Goal: Task Accomplishment & Management: Manage account settings

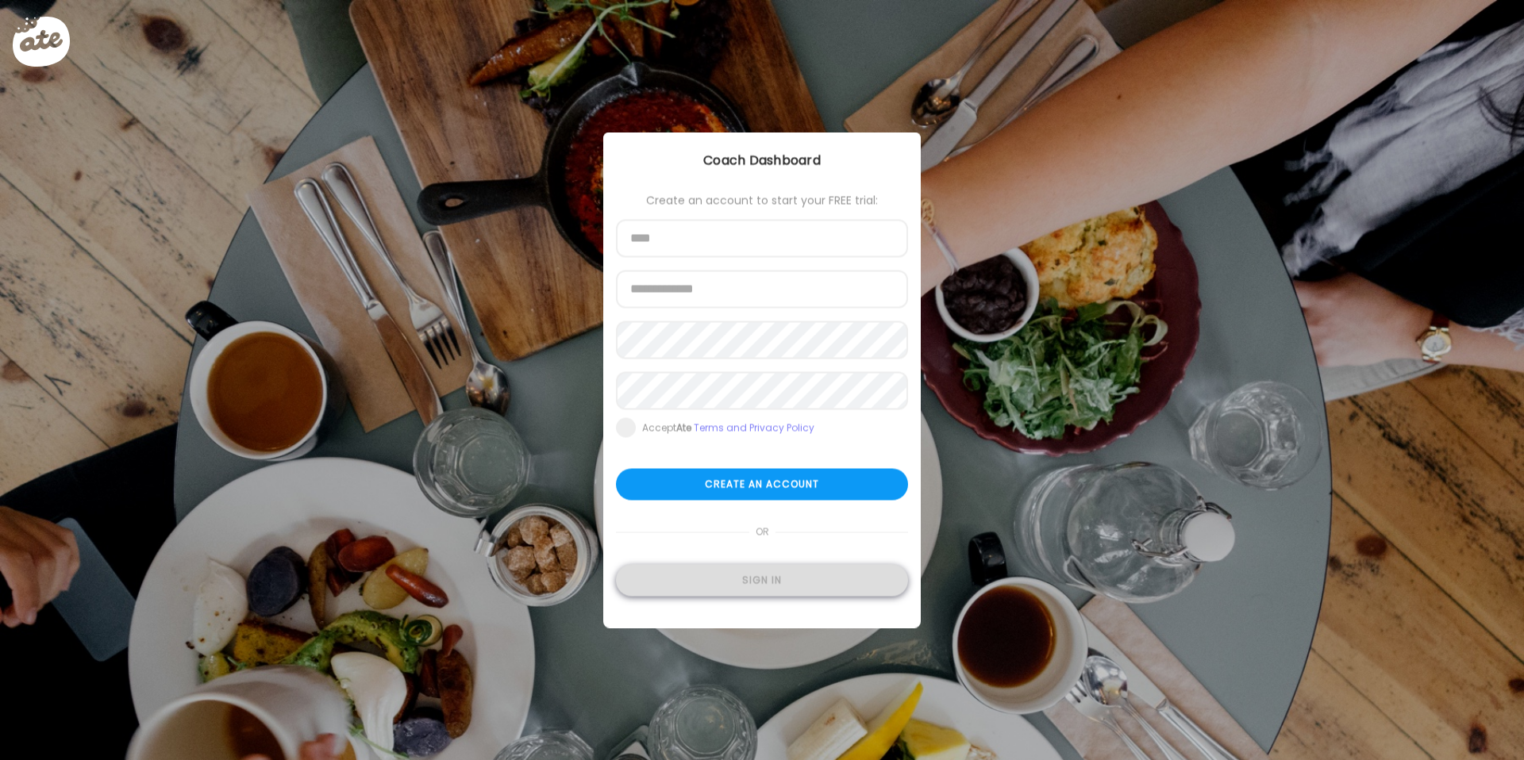
type input "**********"
click at [758, 577] on div "Sign in" at bounding box center [762, 581] width 292 height 32
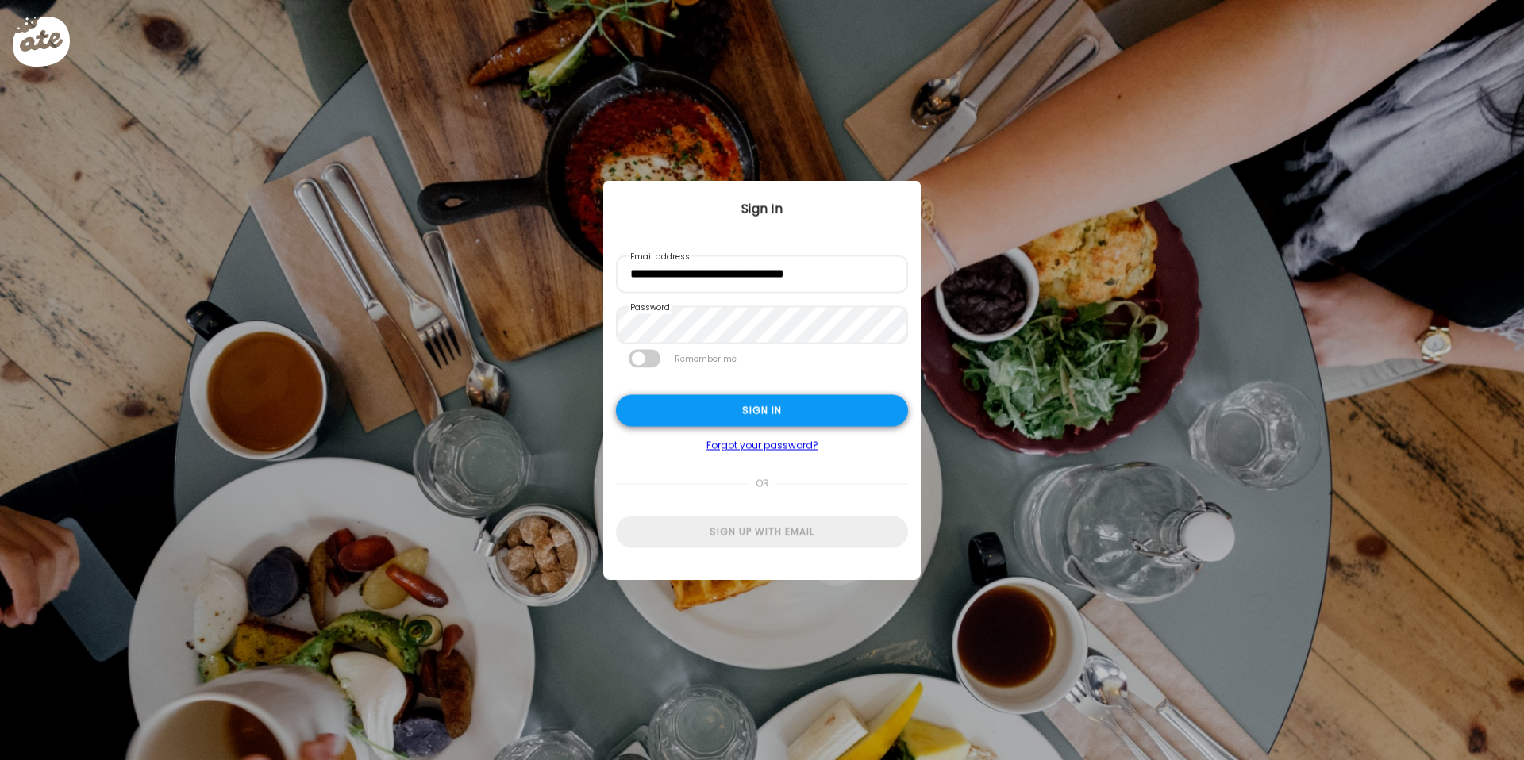
click at [762, 403] on div "Sign in" at bounding box center [762, 411] width 292 height 32
type input "**********"
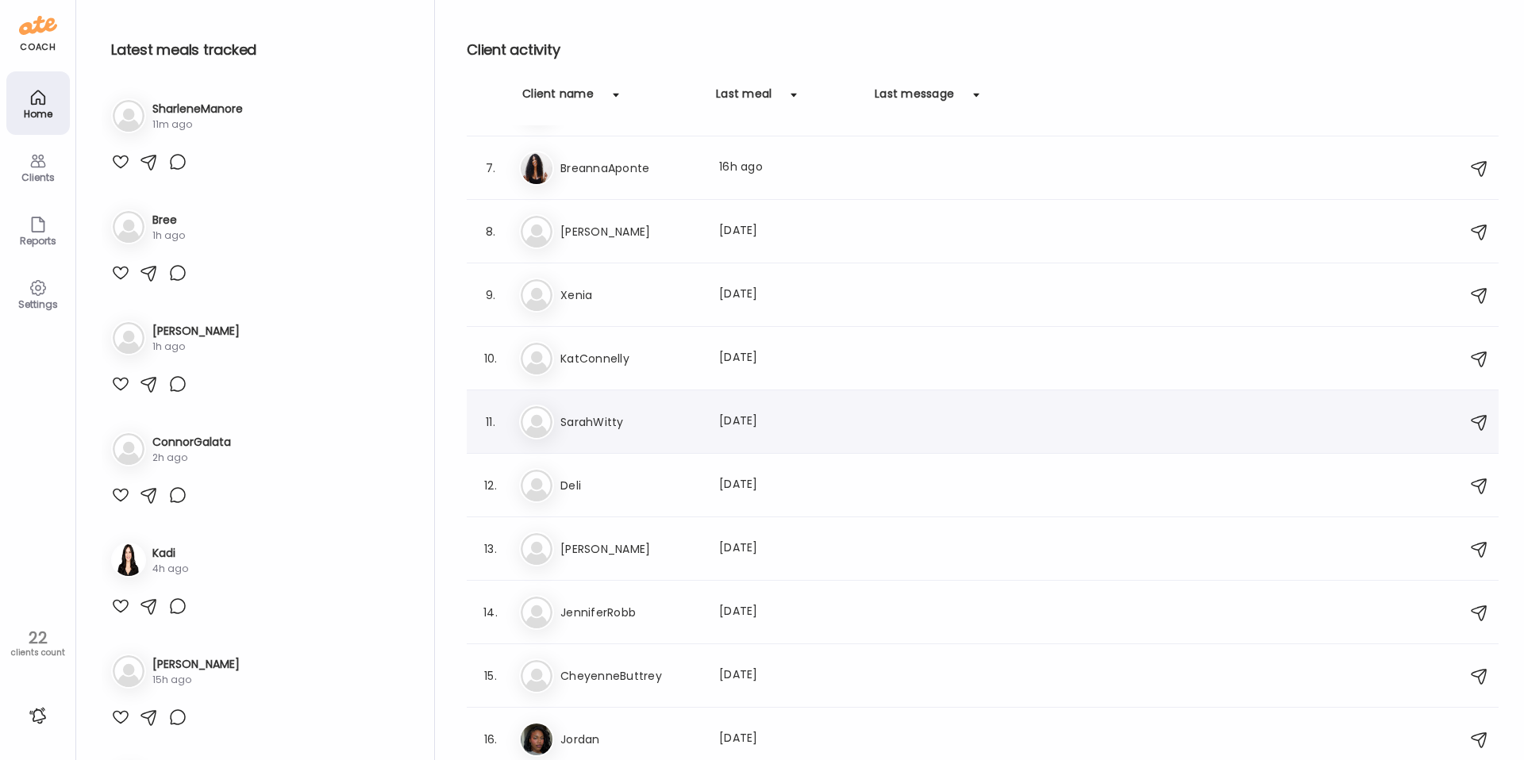
scroll to position [373, 0]
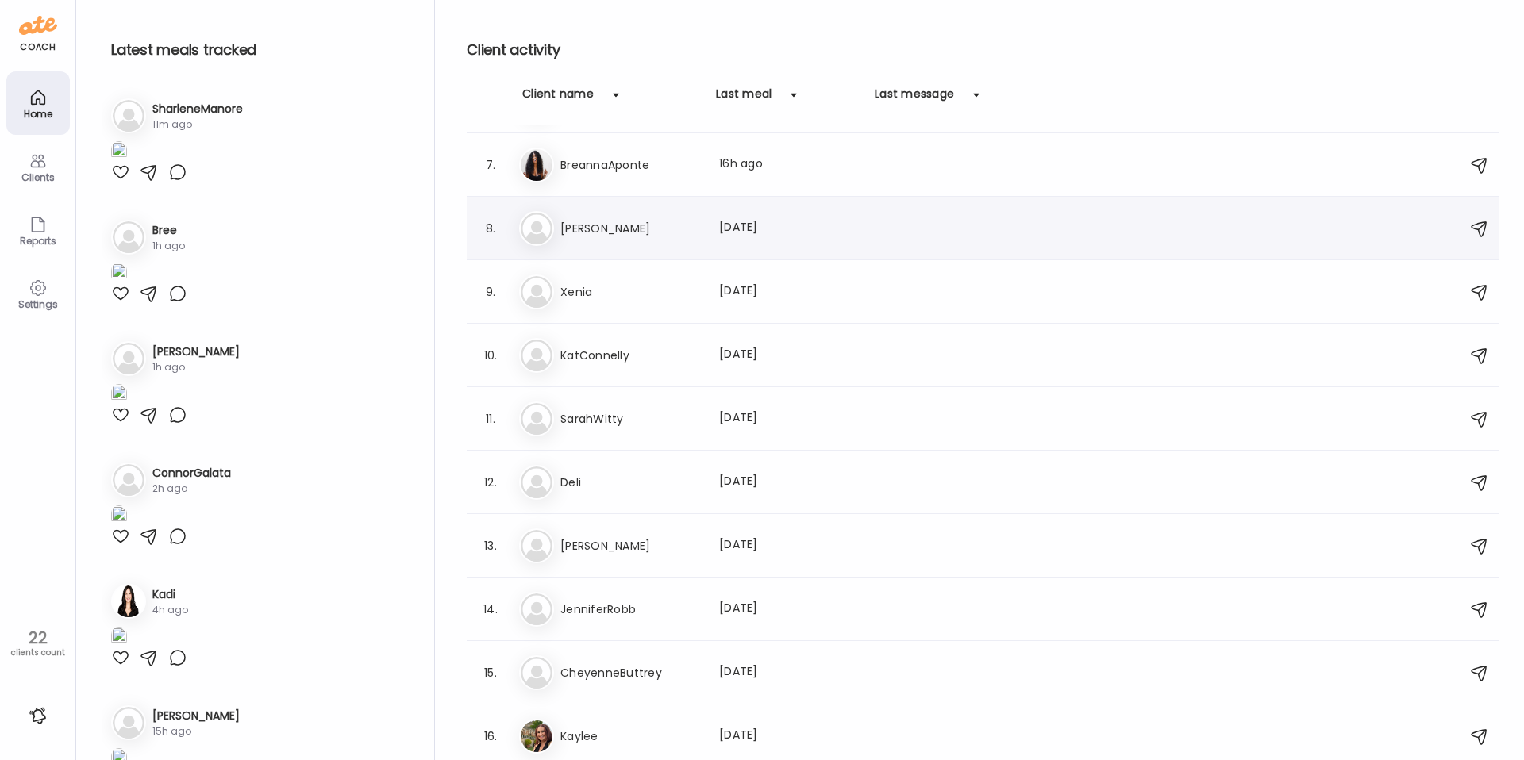
click at [824, 233] on div "Last meal: [DATE]" at bounding box center [789, 228] width 140 height 19
click at [800, 342] on div at bounding box center [762, 380] width 76 height 76
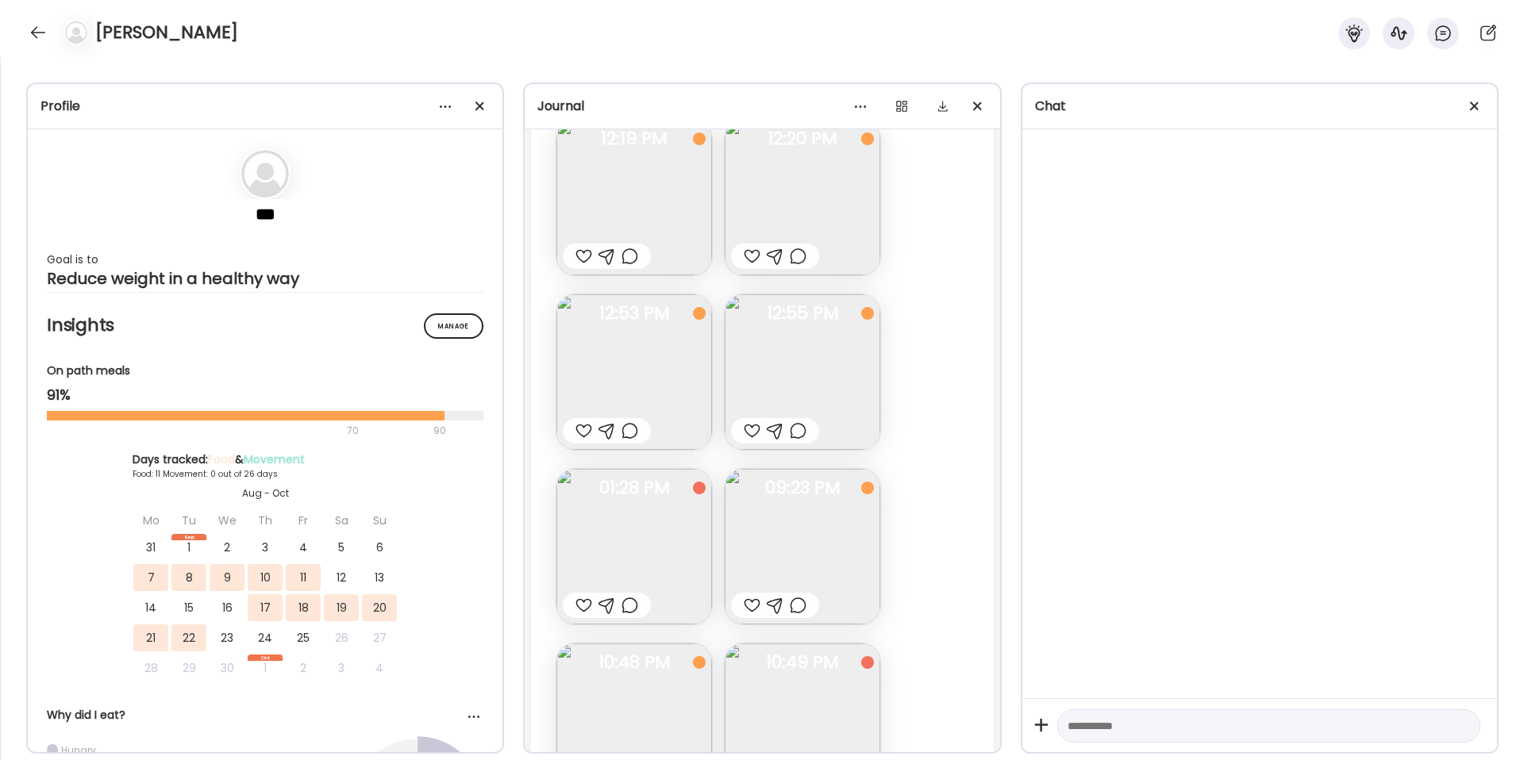
scroll to position [164, 0]
click at [804, 549] on img at bounding box center [803, 546] width 156 height 156
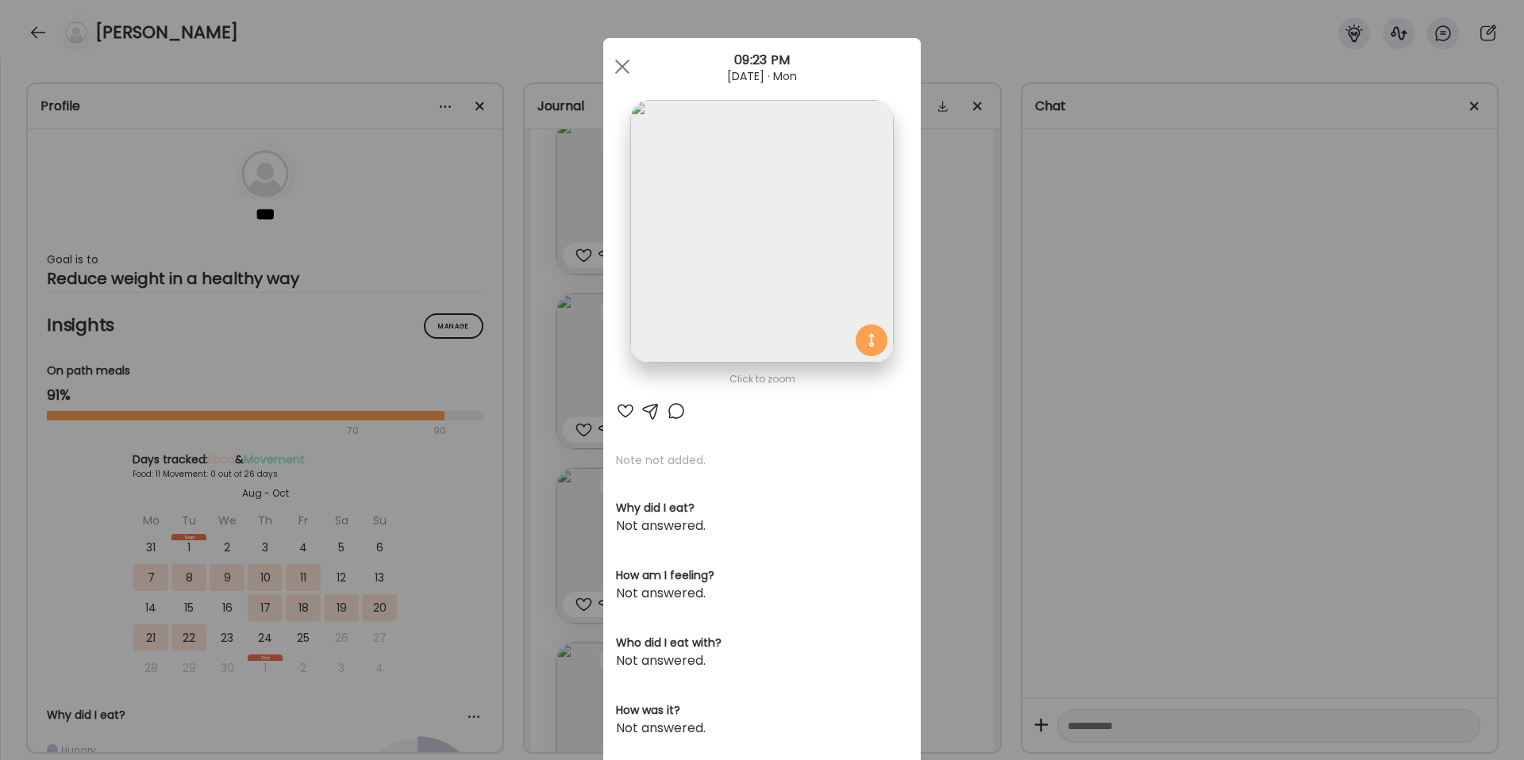
click at [1086, 545] on div "Ate Coach Dashboard Wahoo! It’s official Take a moment to set up your Coach Pro…" at bounding box center [762, 380] width 1524 height 760
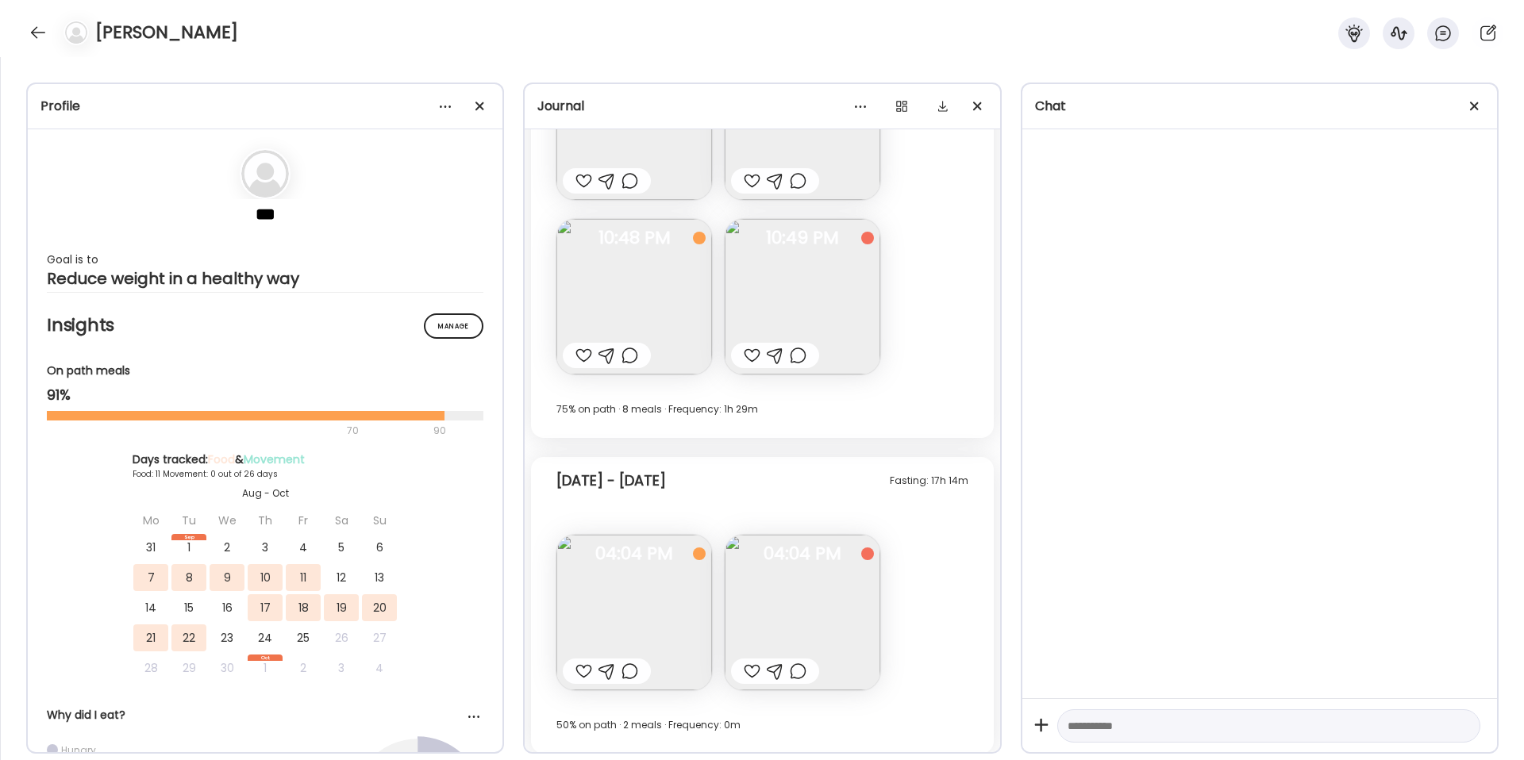
scroll to position [0, 0]
